Goal: Check status: Check status

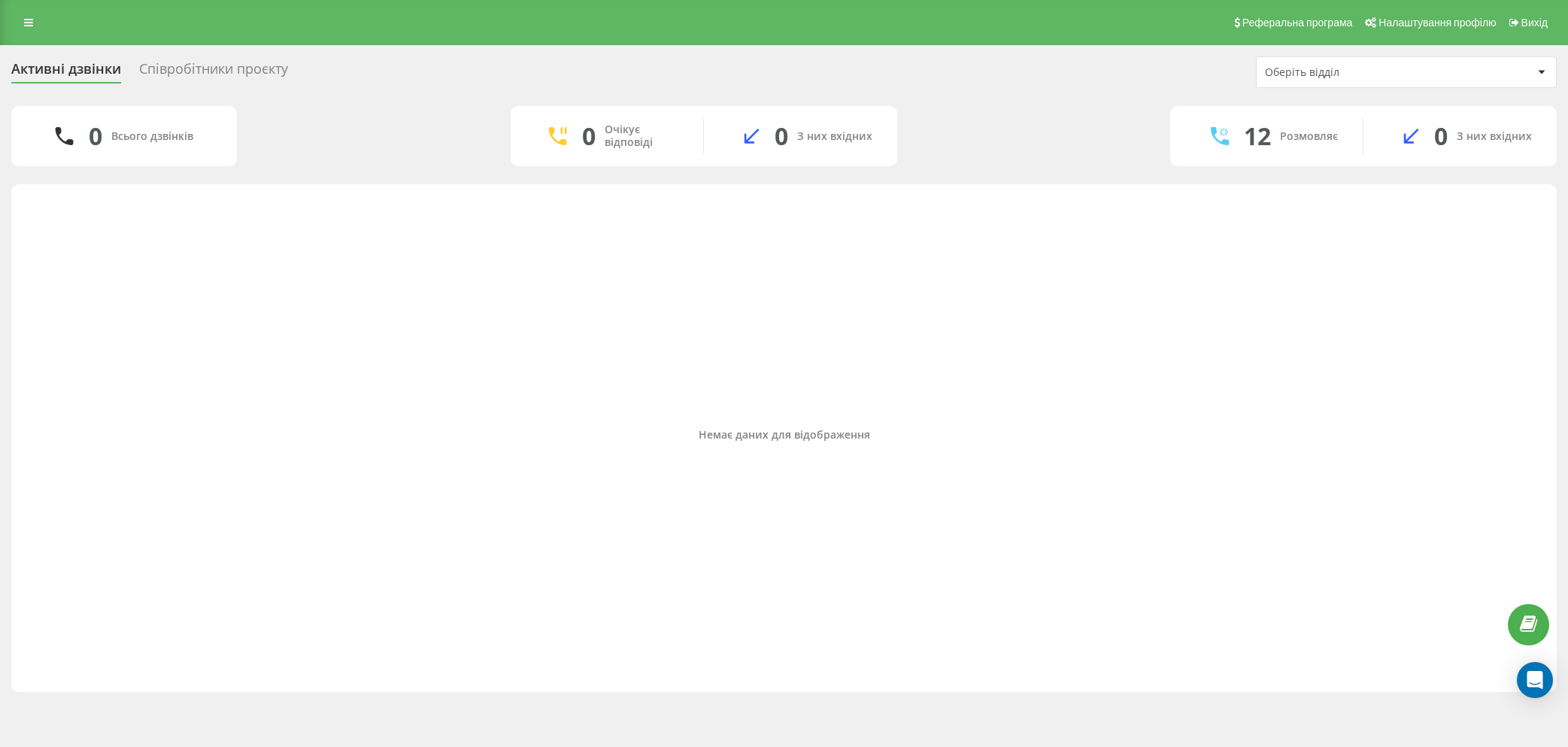
drag, startPoint x: 33, startPoint y: 18, endPoint x: 37, endPoint y: 30, distance: 12.6
click at [34, 18] on link at bounding box center [29, 22] width 27 height 21
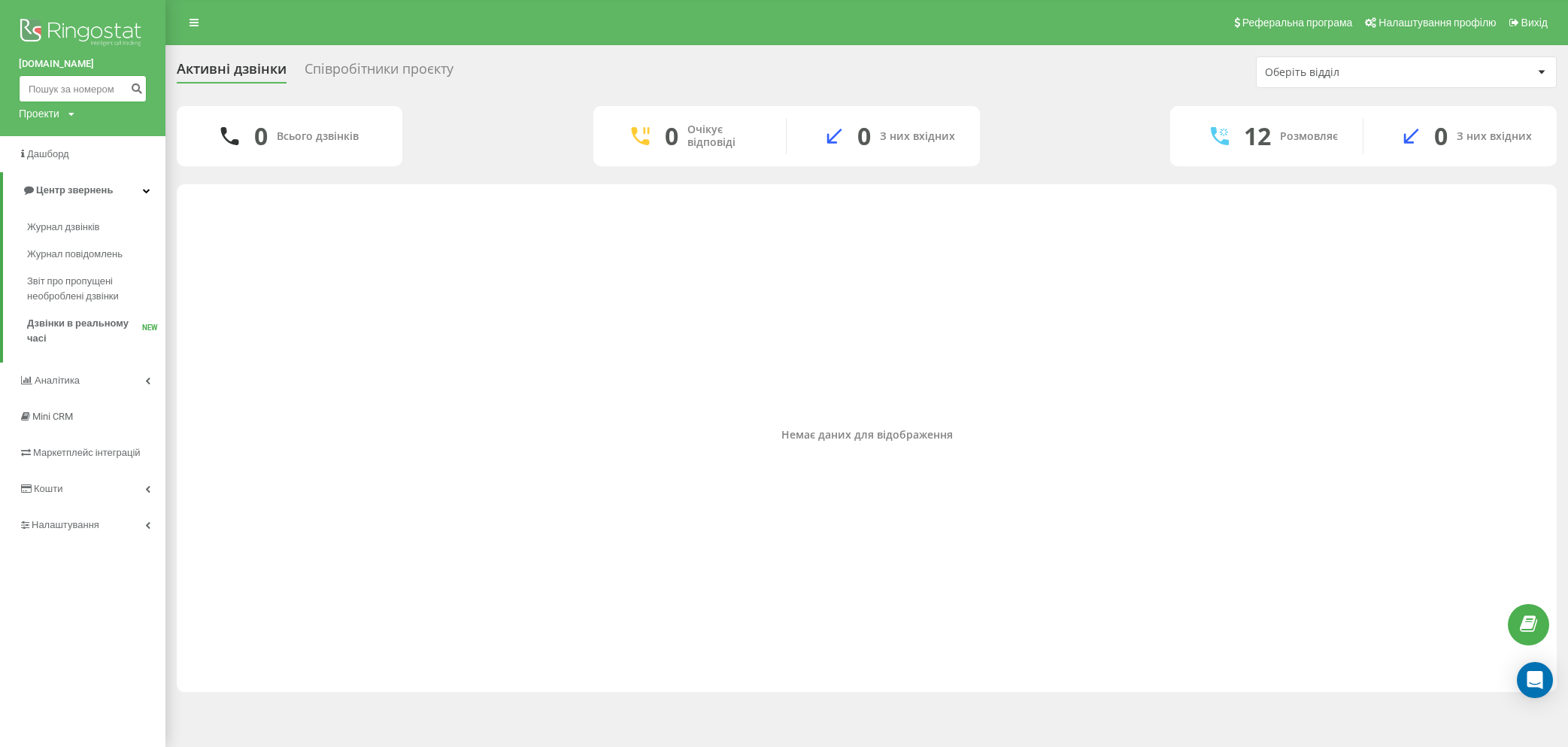
drag, startPoint x: 58, startPoint y: 90, endPoint x: 84, endPoint y: 90, distance: 26.0
click at [58, 90] on input at bounding box center [82, 88] width 128 height 27
paste input "063 113 55 53"
type input "063 113 55 53"
click at [128, 86] on button "submit" at bounding box center [137, 88] width 20 height 27
